Goal: Navigation & Orientation: Go to known website

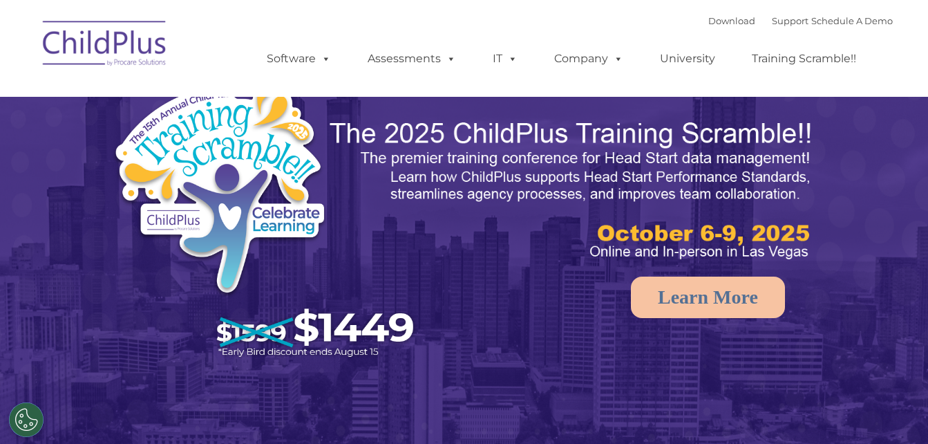
select select "MEDIUM"
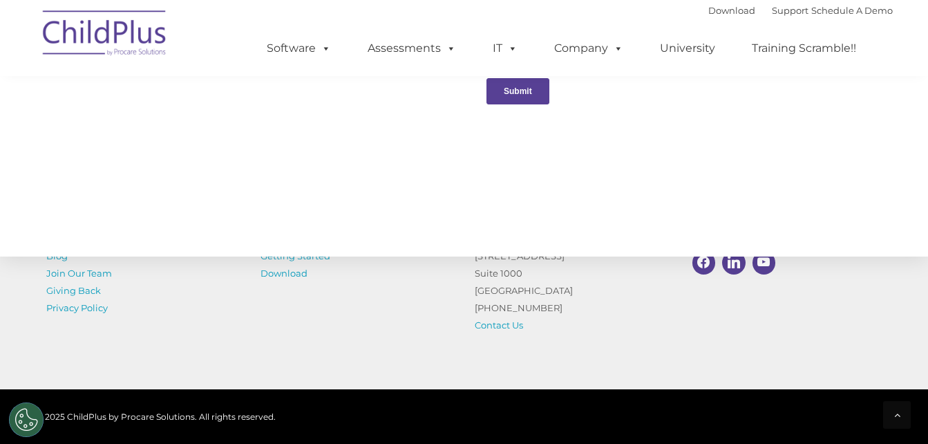
scroll to position [1629, 0]
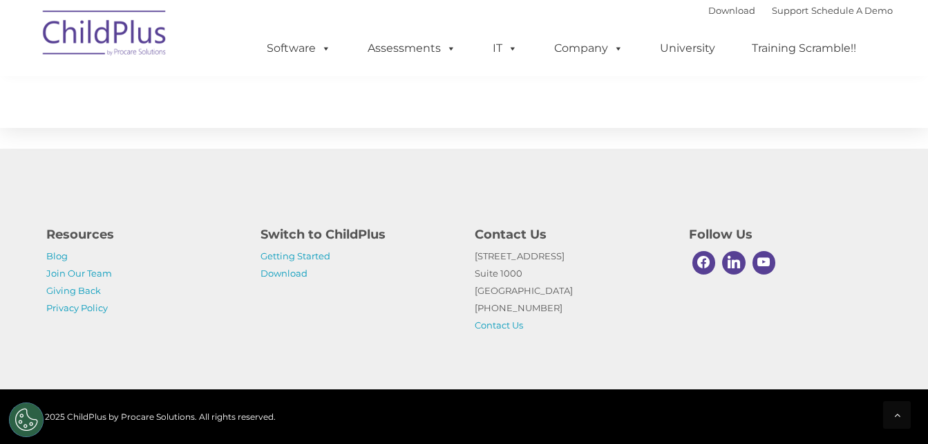
click at [117, 36] on img at bounding box center [105, 35] width 138 height 69
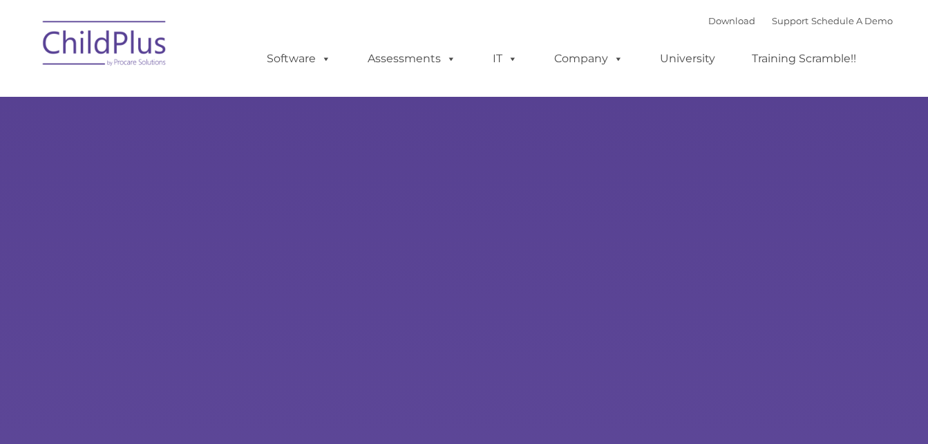
type input ""
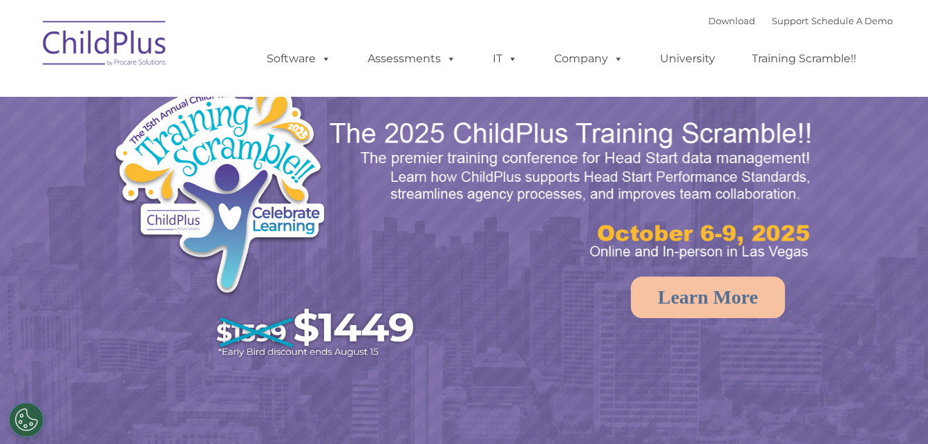
select select "MEDIUM"
